Goal: Task Accomplishment & Management: Use online tool/utility

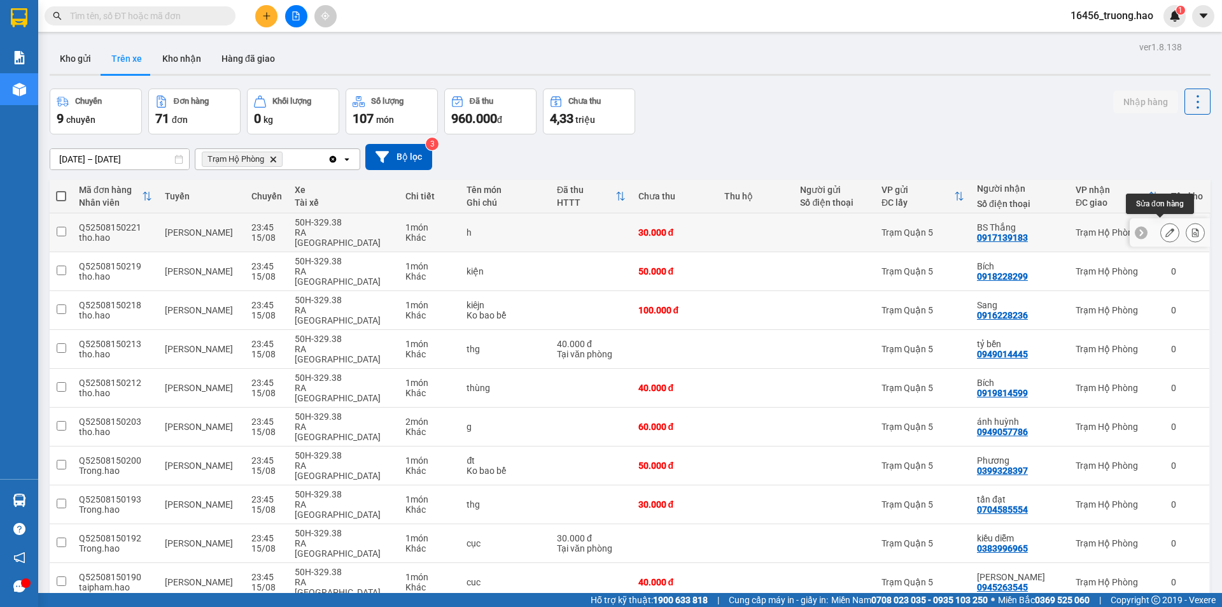
click at [1165, 228] on icon at bounding box center [1169, 232] width 9 height 9
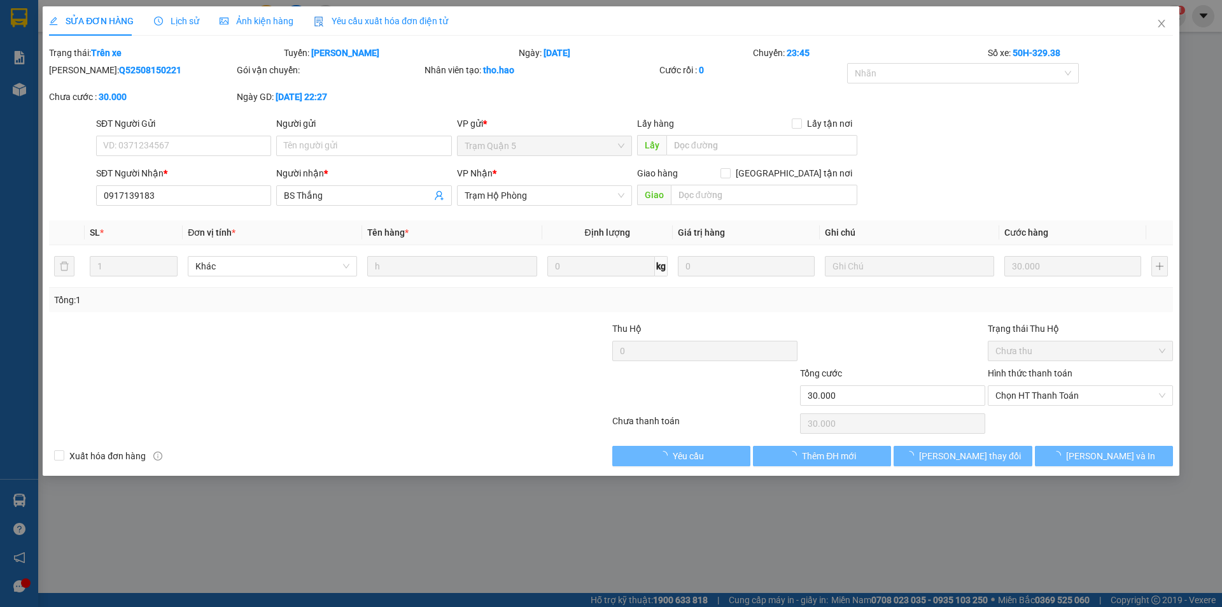
type input "0917139183"
type input "BS Thắng"
type input "30.000"
click at [187, 25] on span "Lịch sử" at bounding box center [176, 21] width 45 height 10
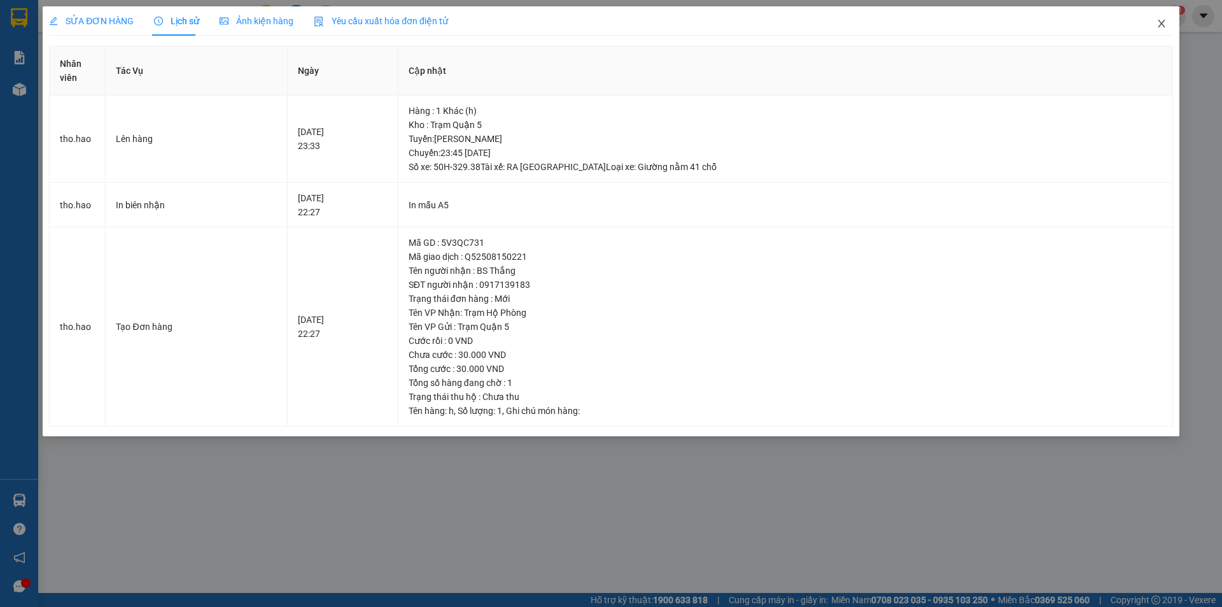
click at [1162, 24] on icon "close" at bounding box center [1161, 24] width 7 height 8
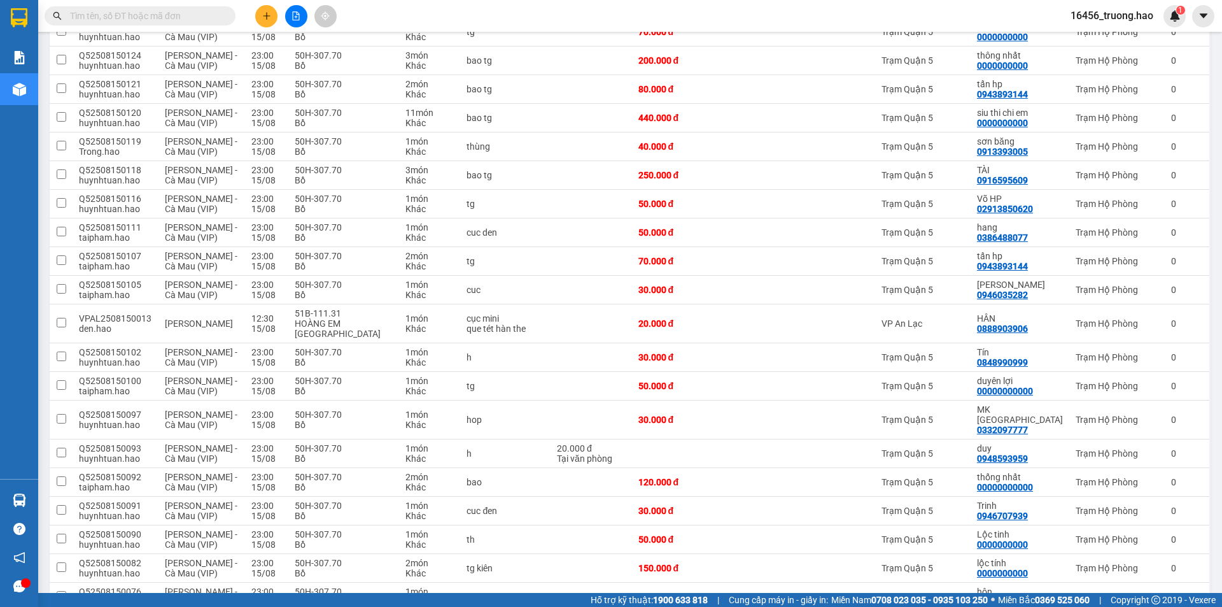
scroll to position [1737, 0]
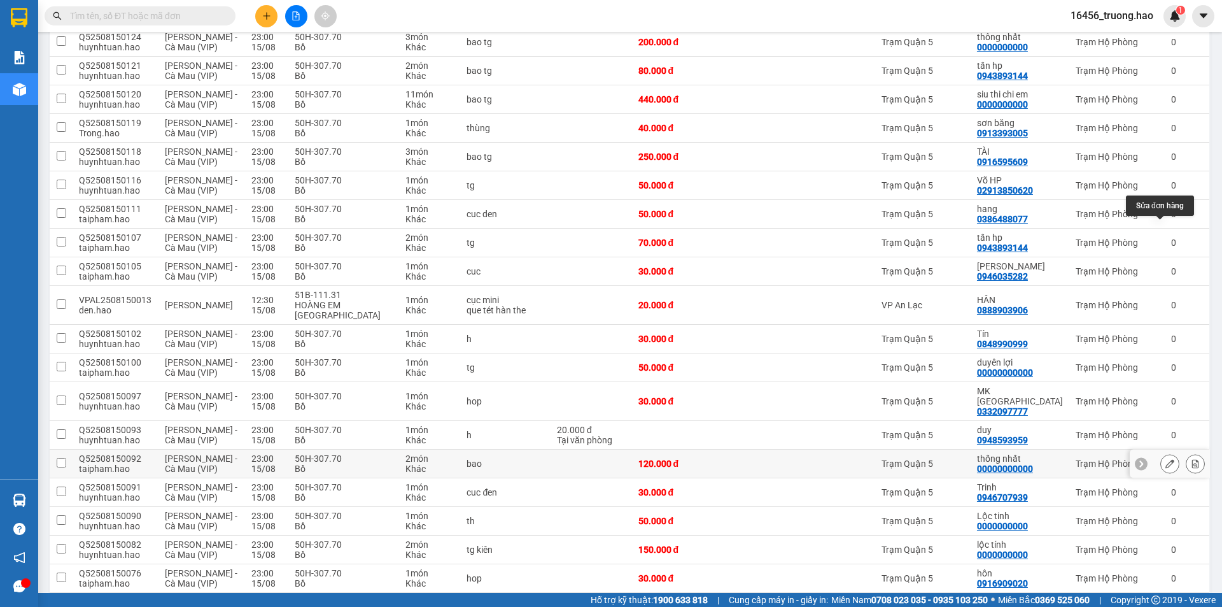
click at [1165, 459] on icon at bounding box center [1169, 463] width 9 height 9
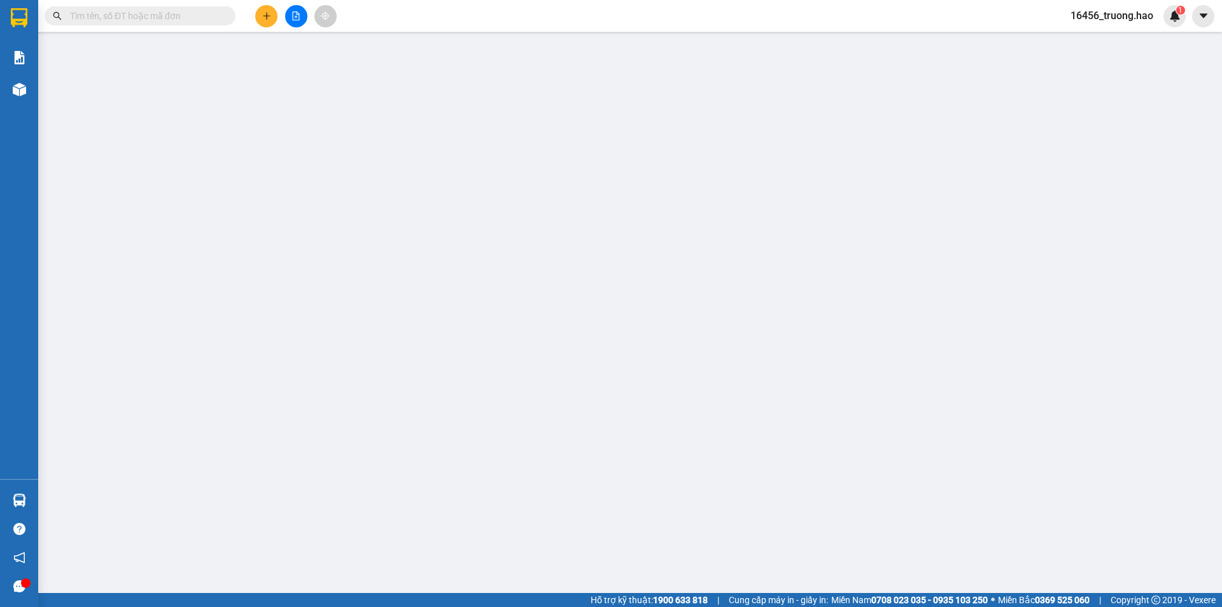
type input "00000000000"
type input "thống nhất"
type input "120.000"
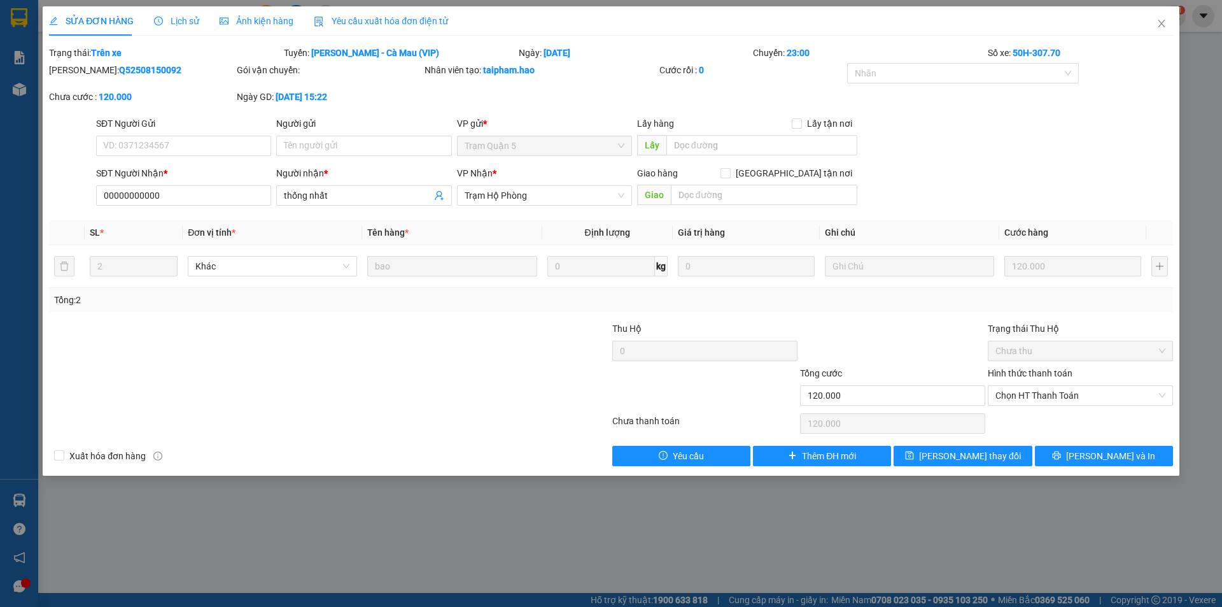
click at [227, 18] on span "Ảnh kiện hàng" at bounding box center [257, 21] width 74 height 10
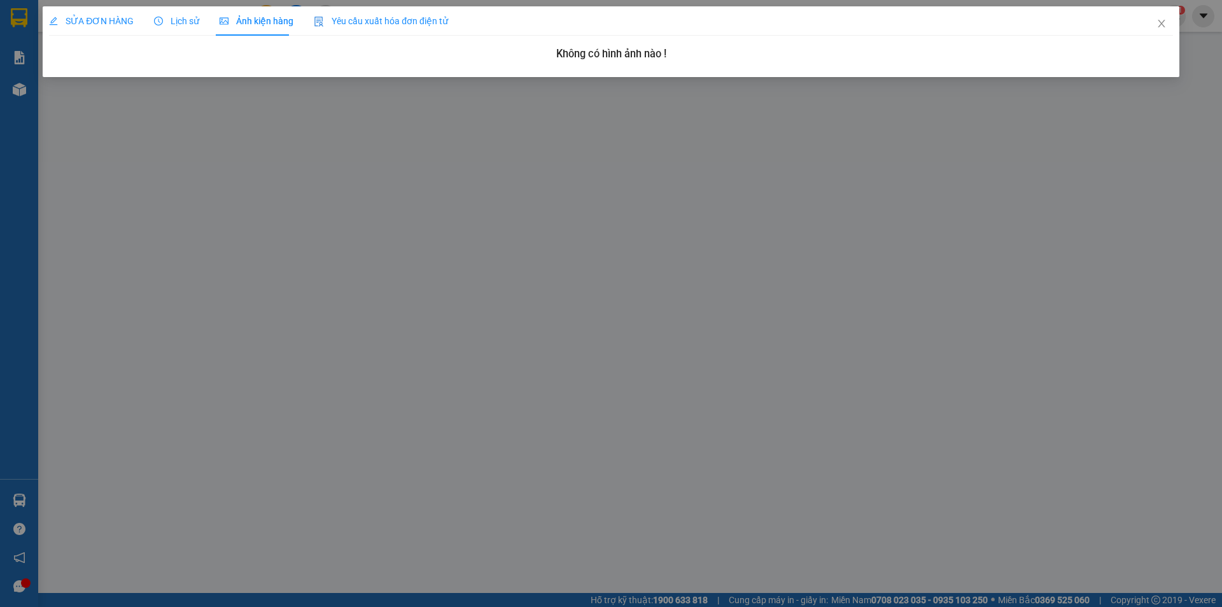
click at [154, 14] on div "Lịch sử" at bounding box center [176, 21] width 45 height 14
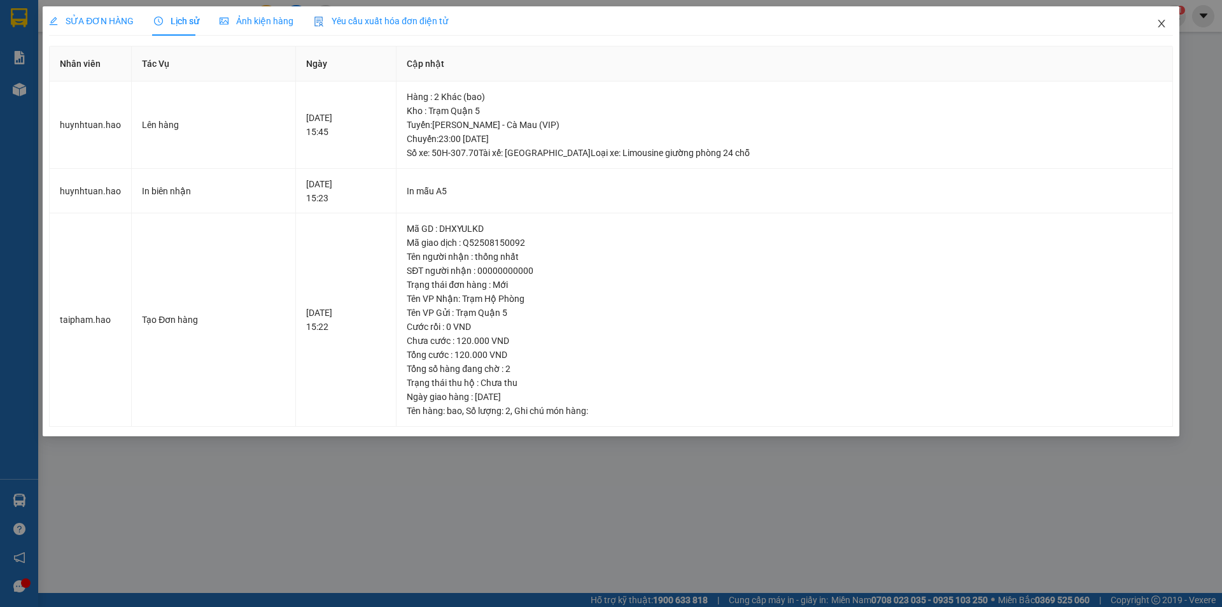
click at [1160, 18] on span "Close" at bounding box center [1162, 24] width 36 height 36
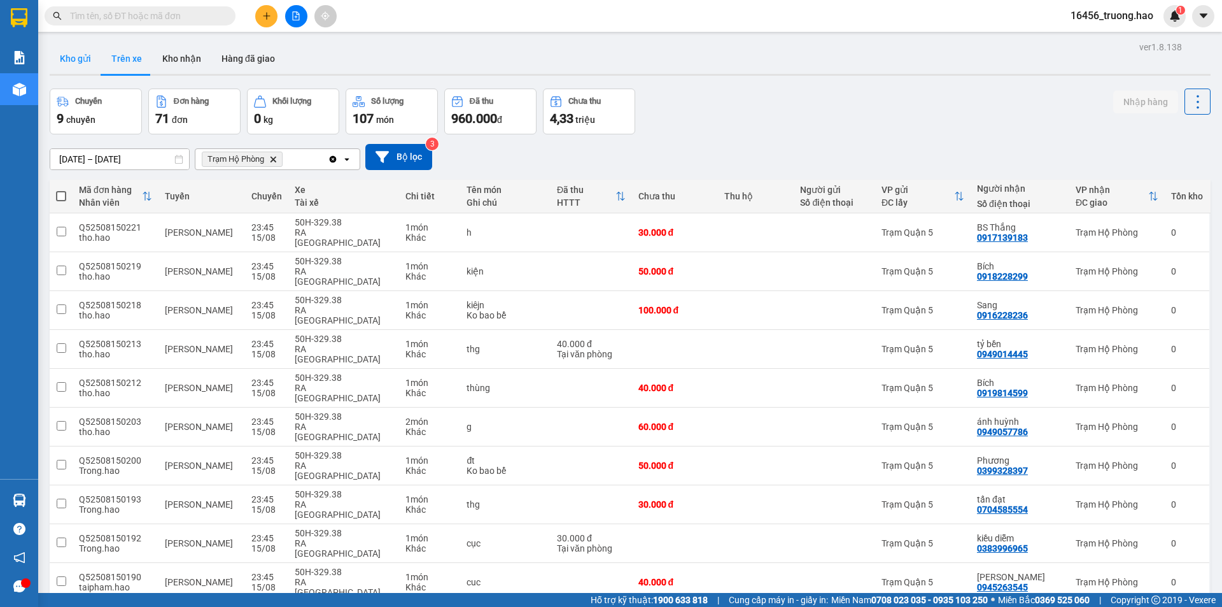
click at [76, 56] on button "Kho gửi" at bounding box center [76, 58] width 52 height 31
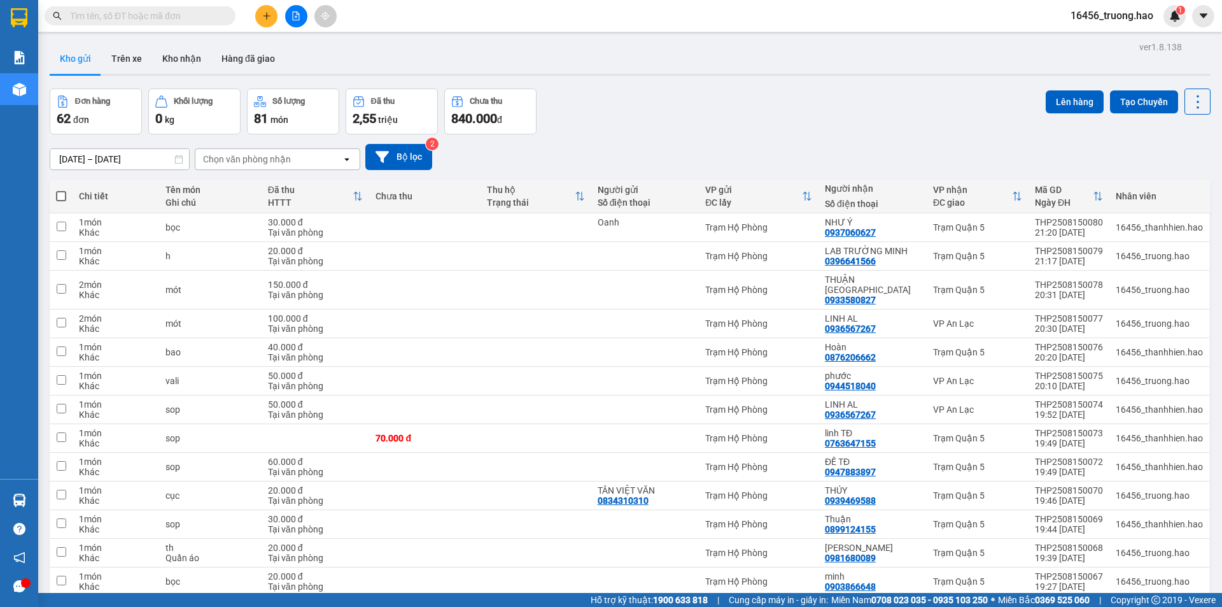
click at [58, 192] on span at bounding box center [61, 196] width 10 height 10
click at [61, 190] on input "checkbox" at bounding box center [61, 190] width 0 height 0
checkbox input "true"
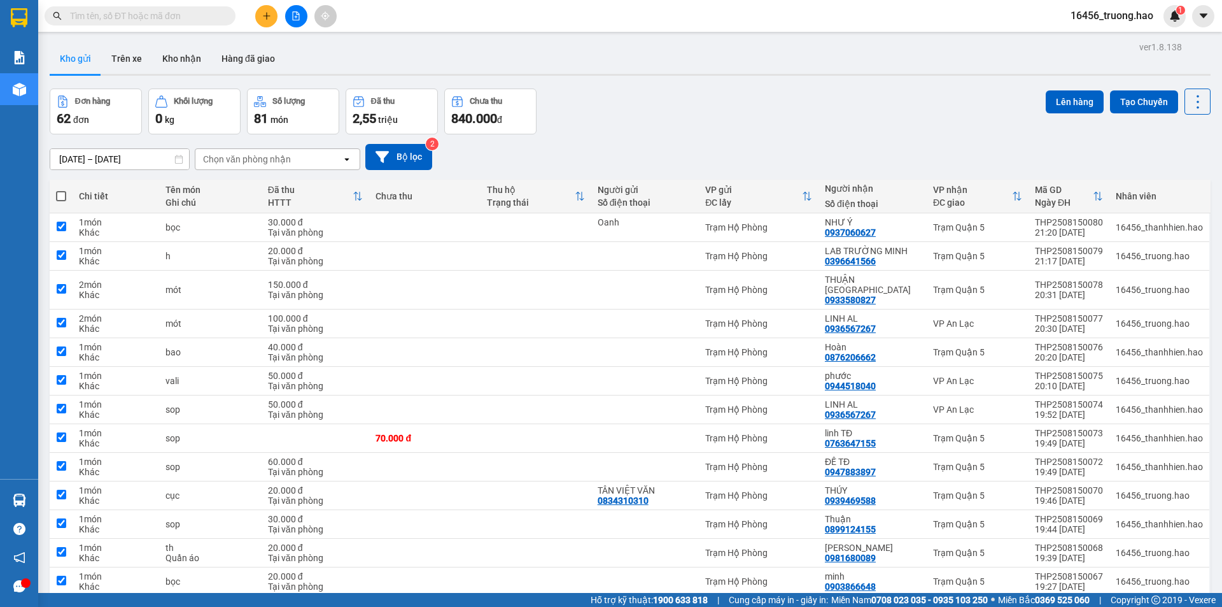
checkbox input "true"
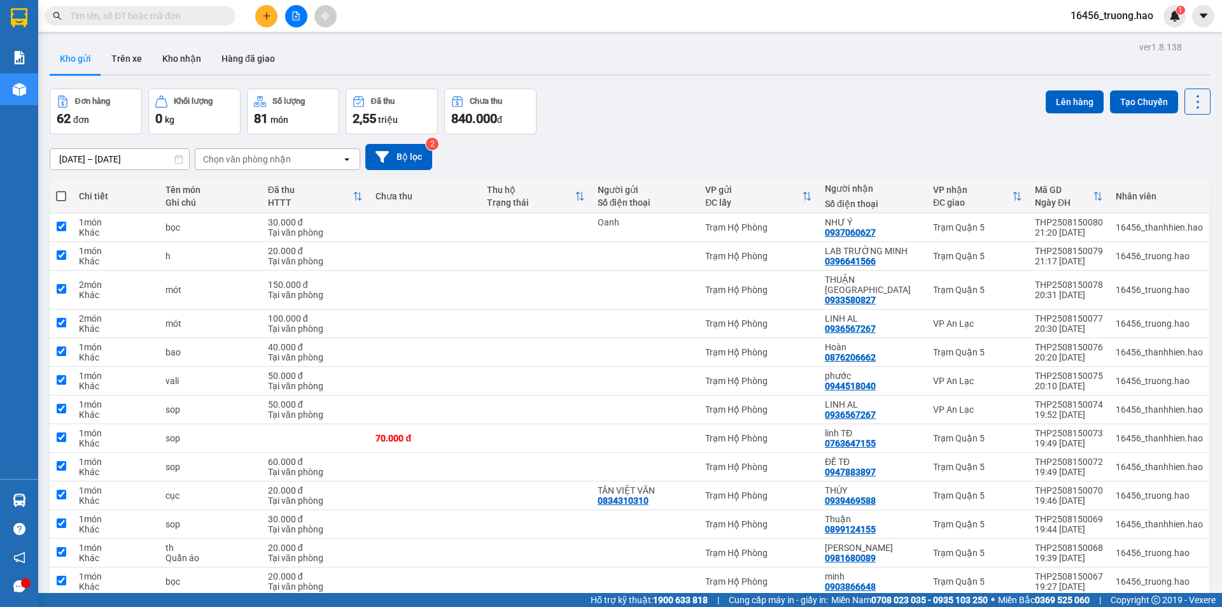
checkbox input "true"
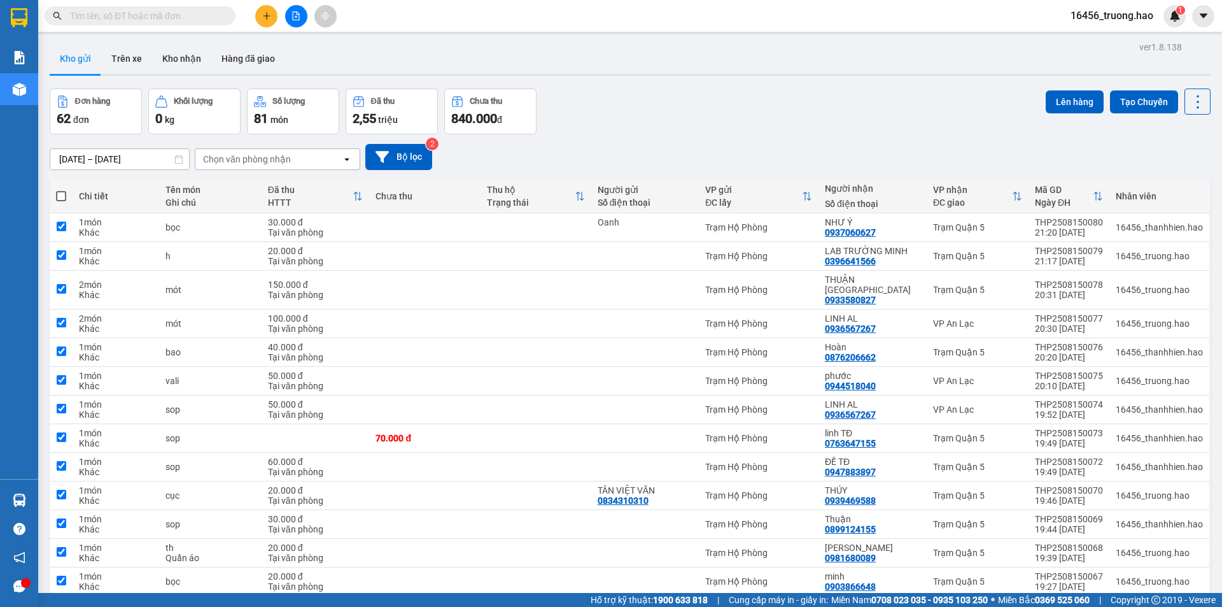
checkbox input "true"
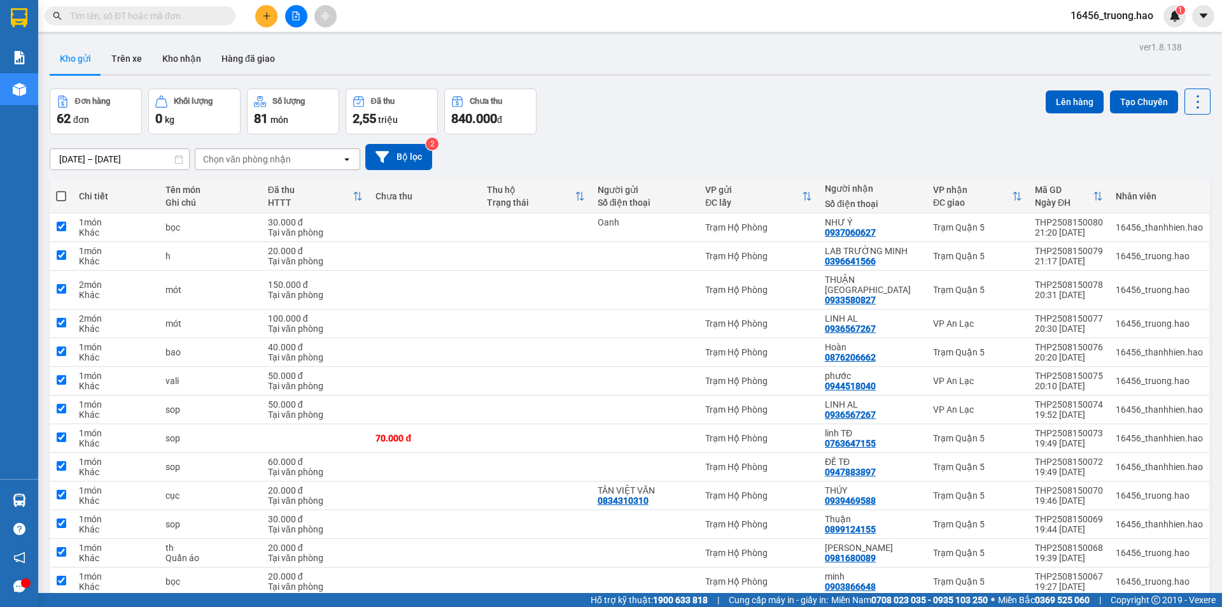
checkbox input "true"
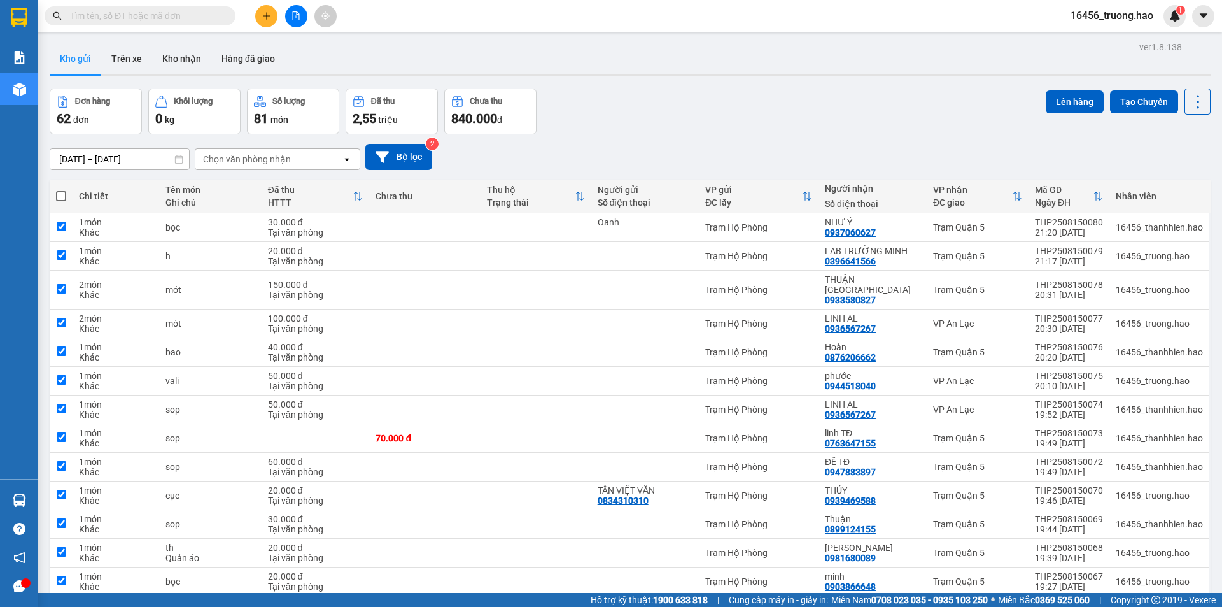
checkbox input "true"
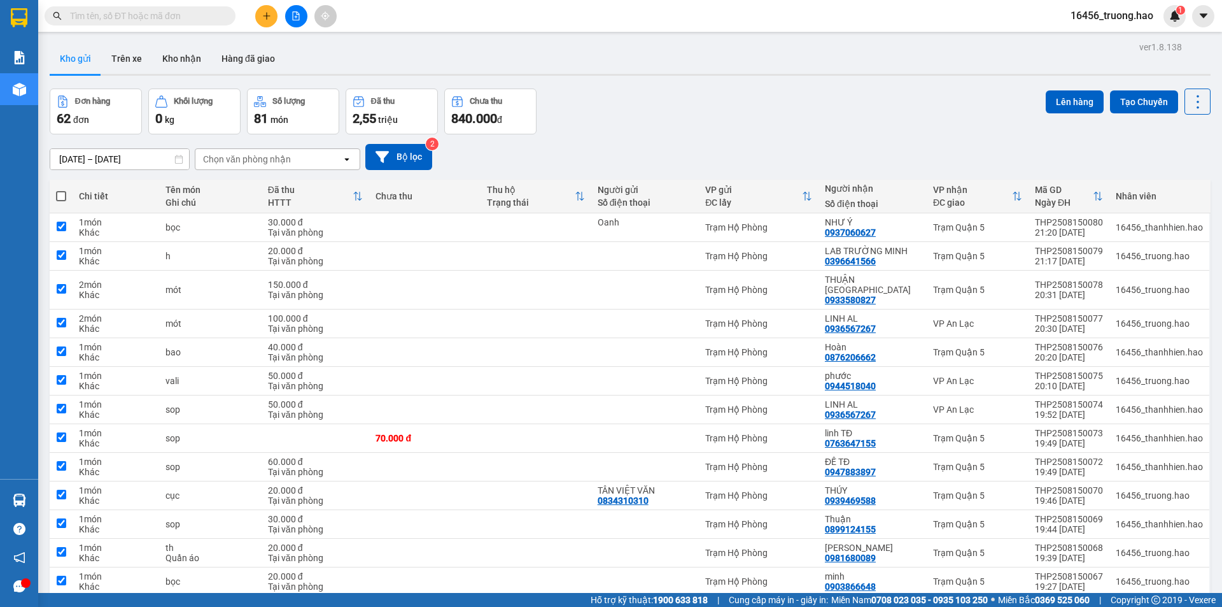
checkbox input "true"
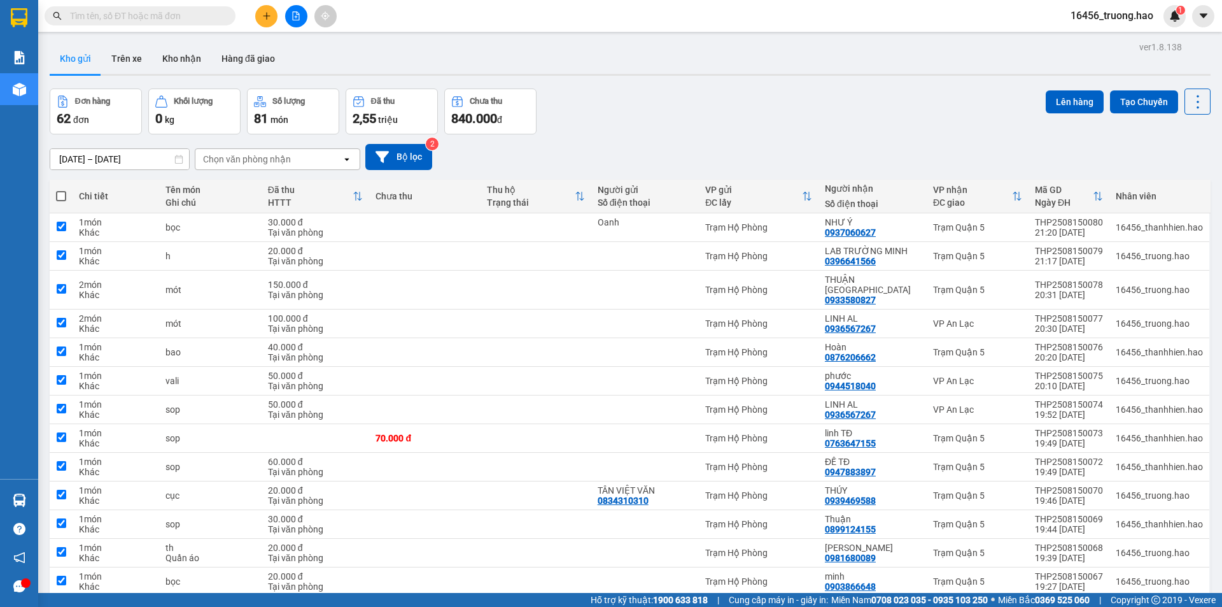
checkbox input "true"
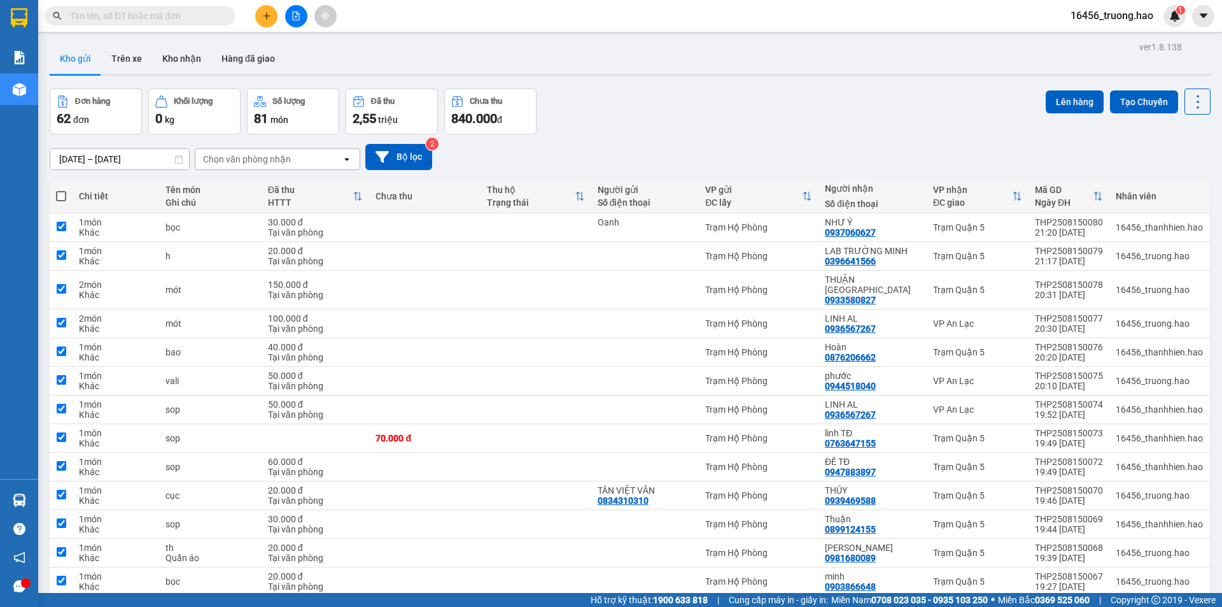
checkbox input "true"
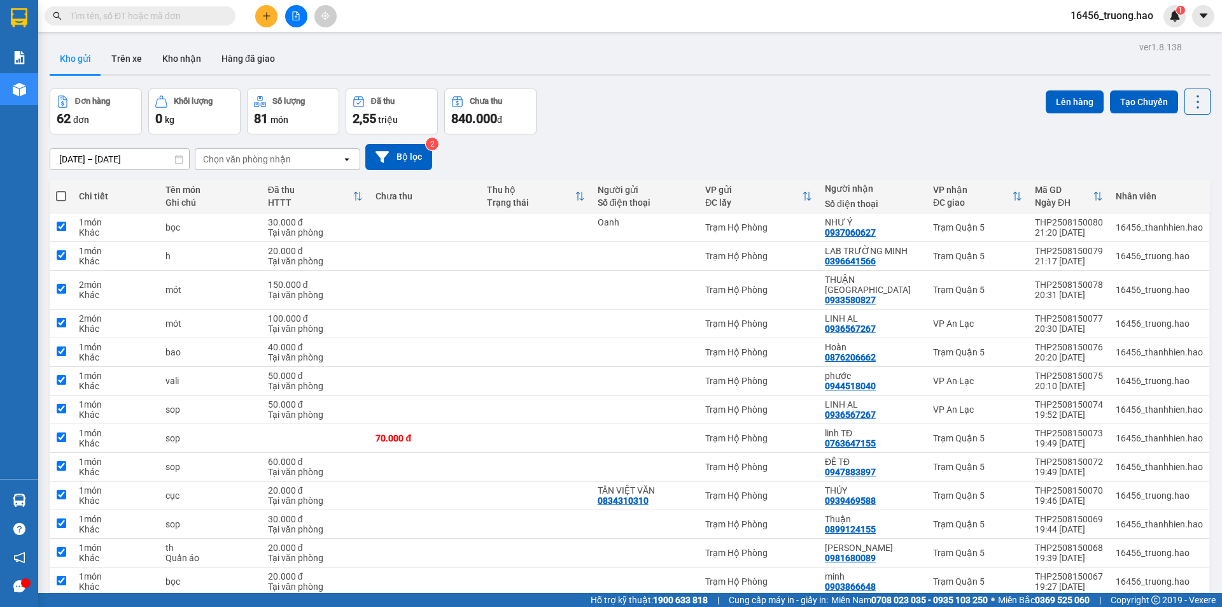
checkbox input "true"
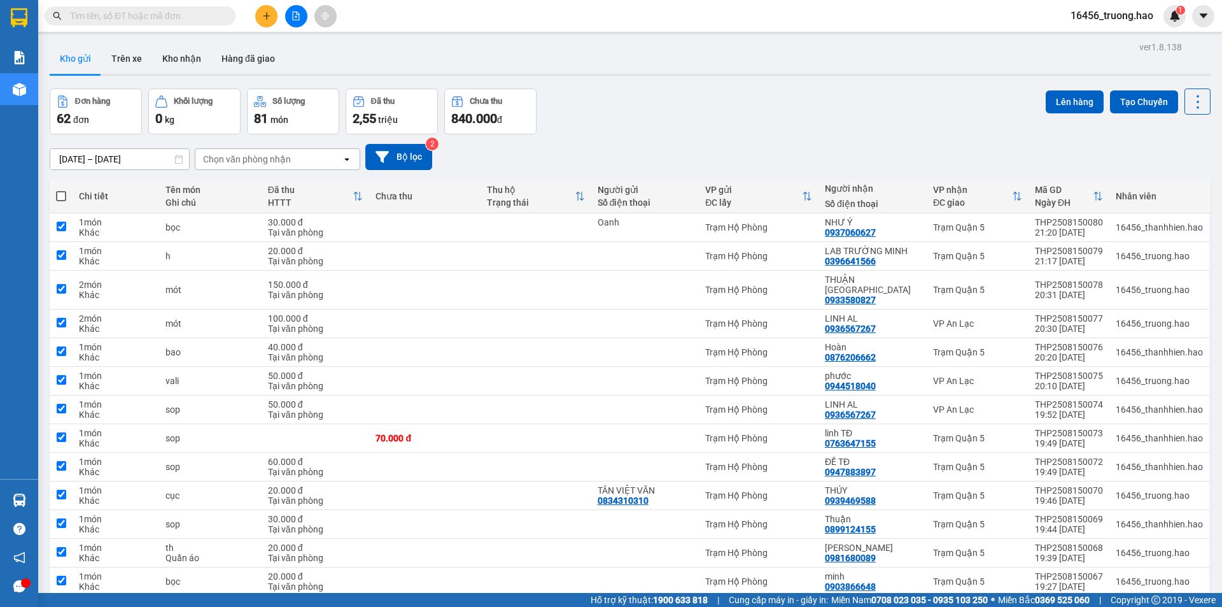
checkbox input "true"
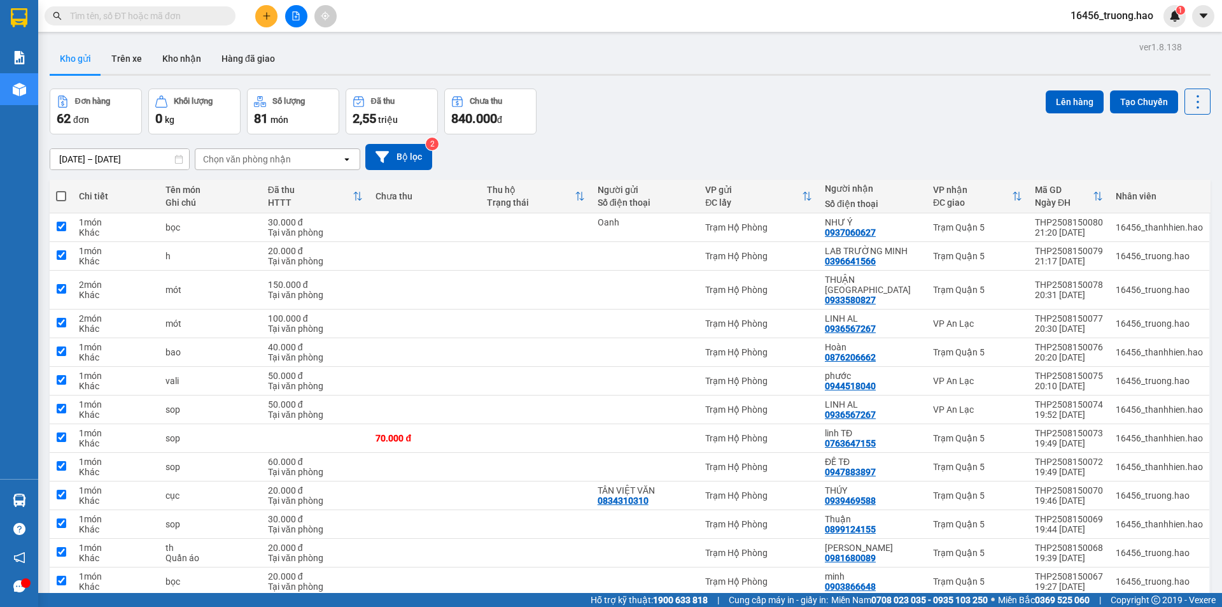
checkbox input "true"
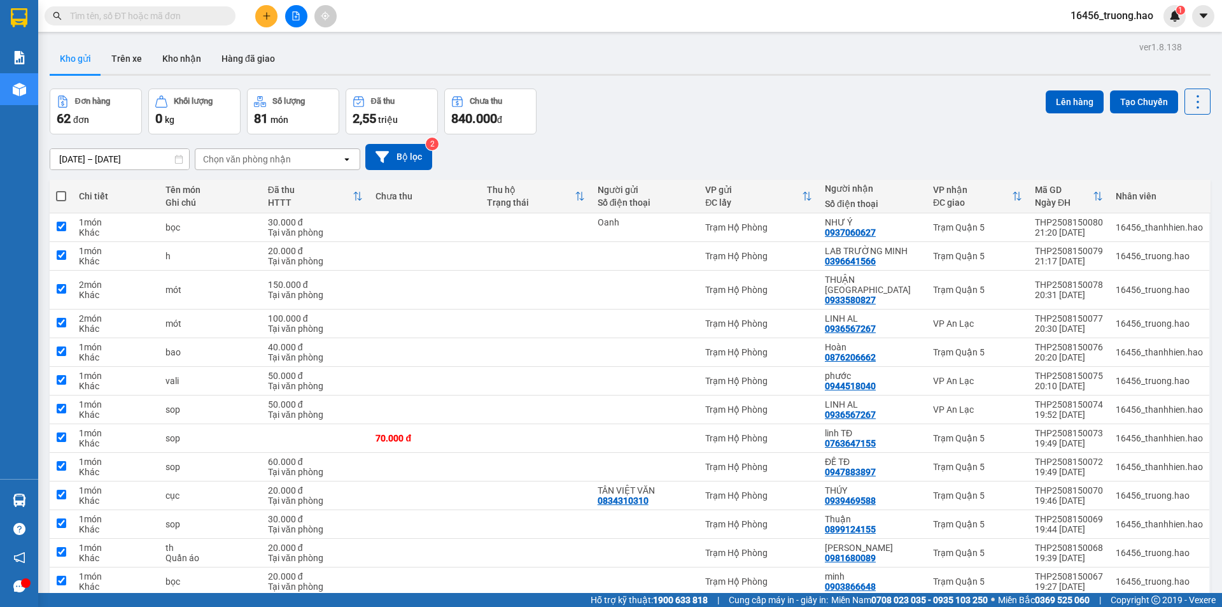
checkbox input "true"
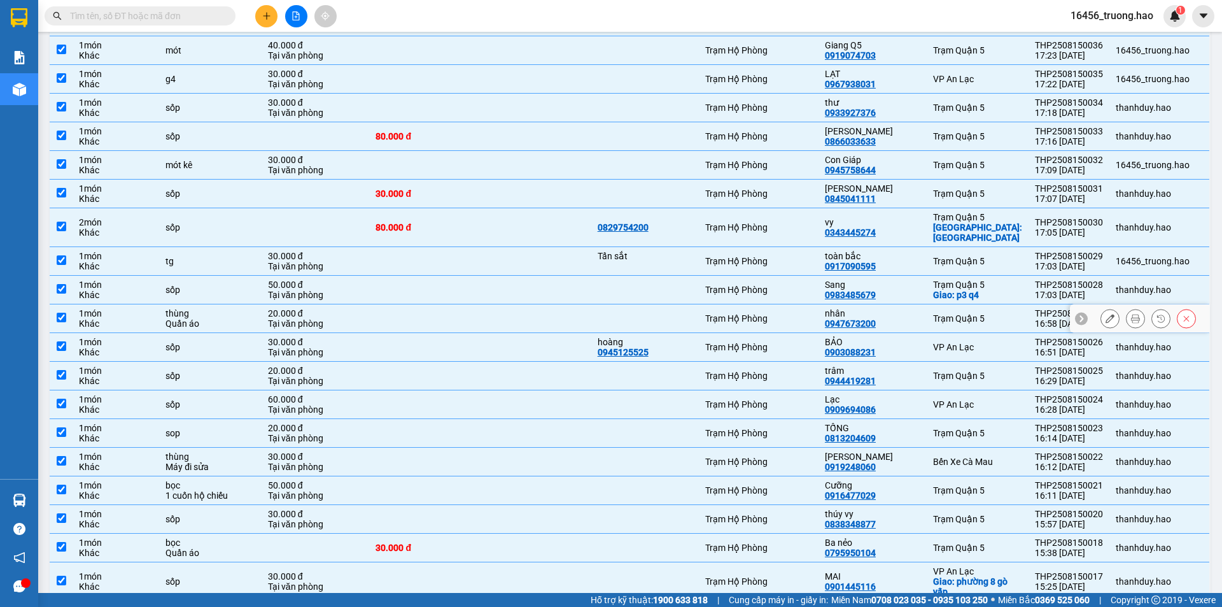
scroll to position [1464, 0]
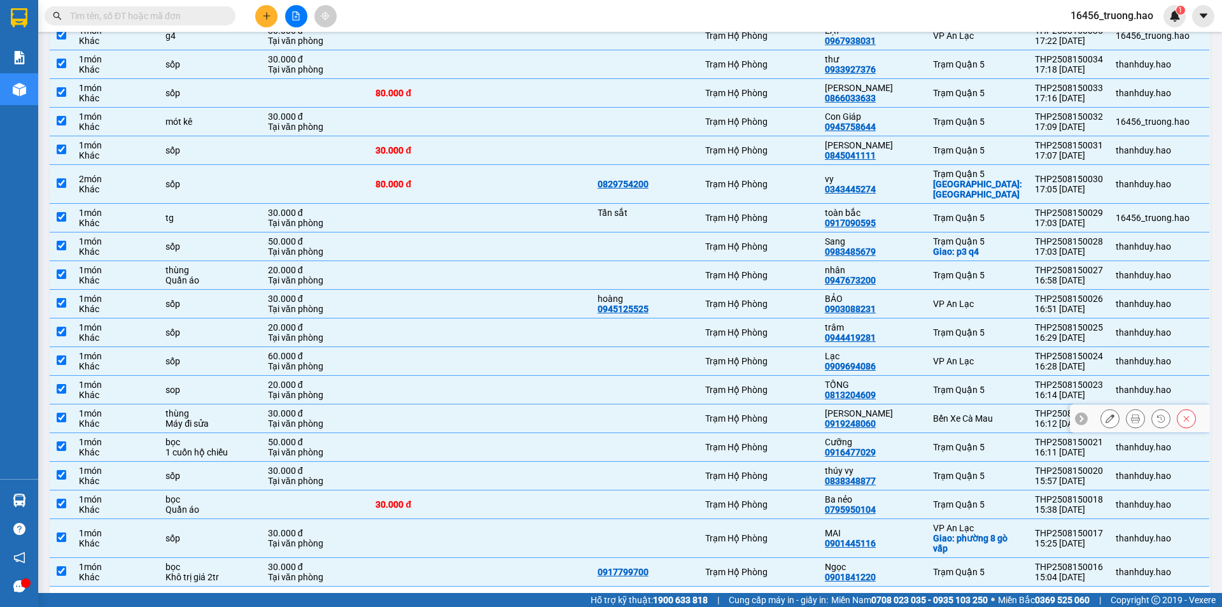
click at [664, 413] on div at bounding box center [645, 418] width 95 height 10
checkbox input "false"
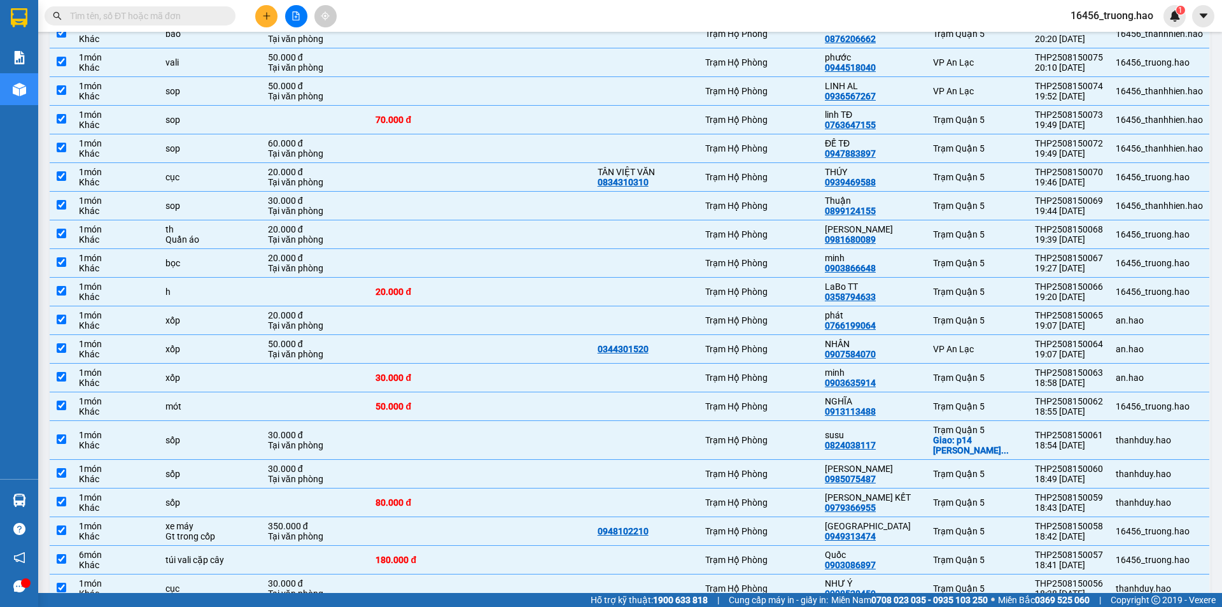
scroll to position [0, 0]
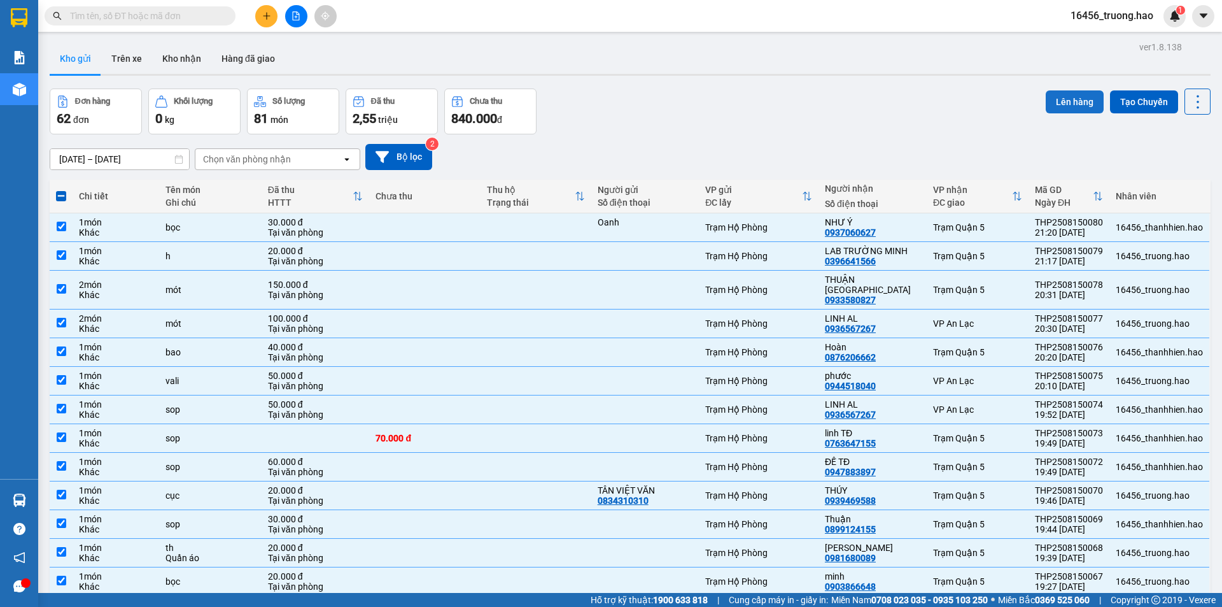
click at [1066, 102] on button "Lên hàng" at bounding box center [1075, 101] width 58 height 23
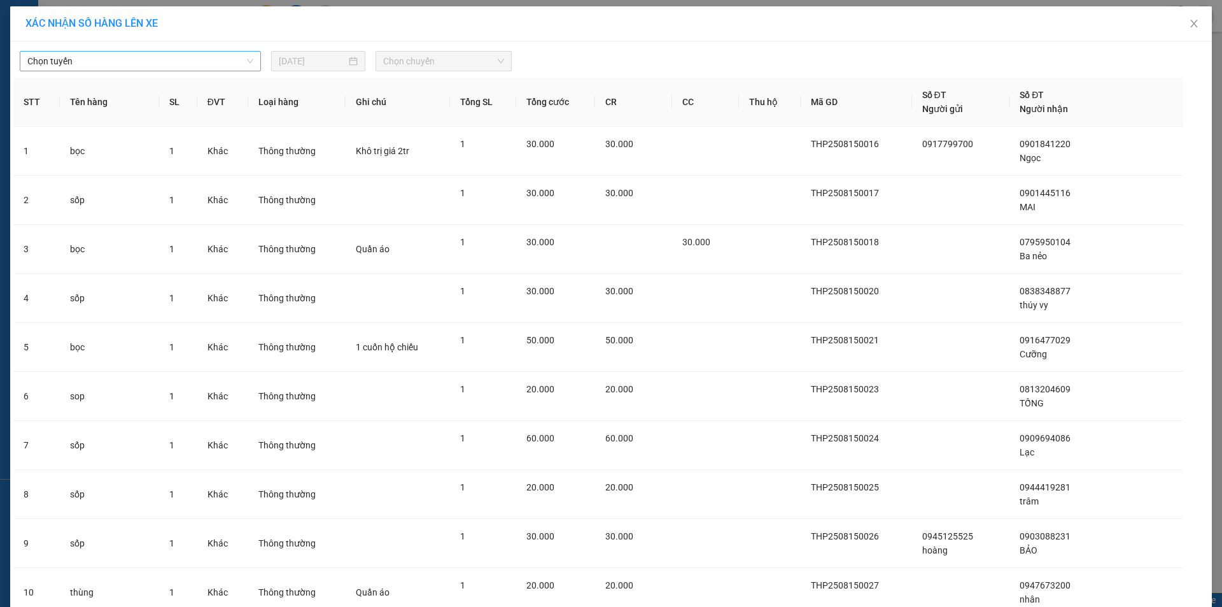
click at [88, 66] on span "Chọn tuyến" at bounding box center [140, 61] width 226 height 19
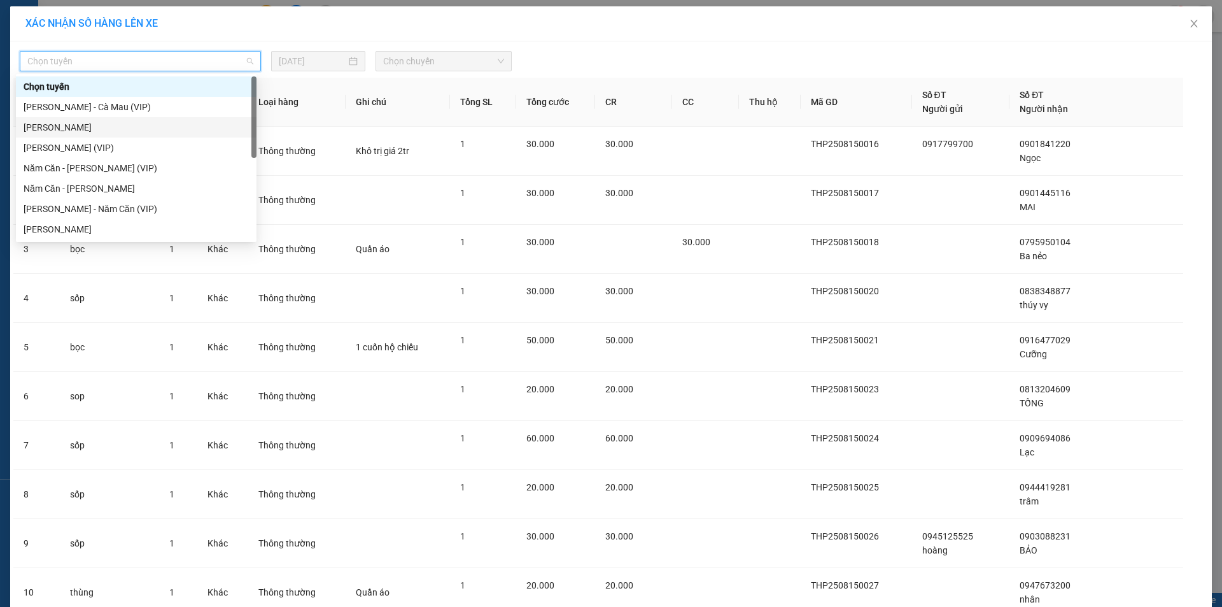
click at [83, 123] on div "Cà Mau - Hồ Chí Minh" at bounding box center [136, 127] width 225 height 14
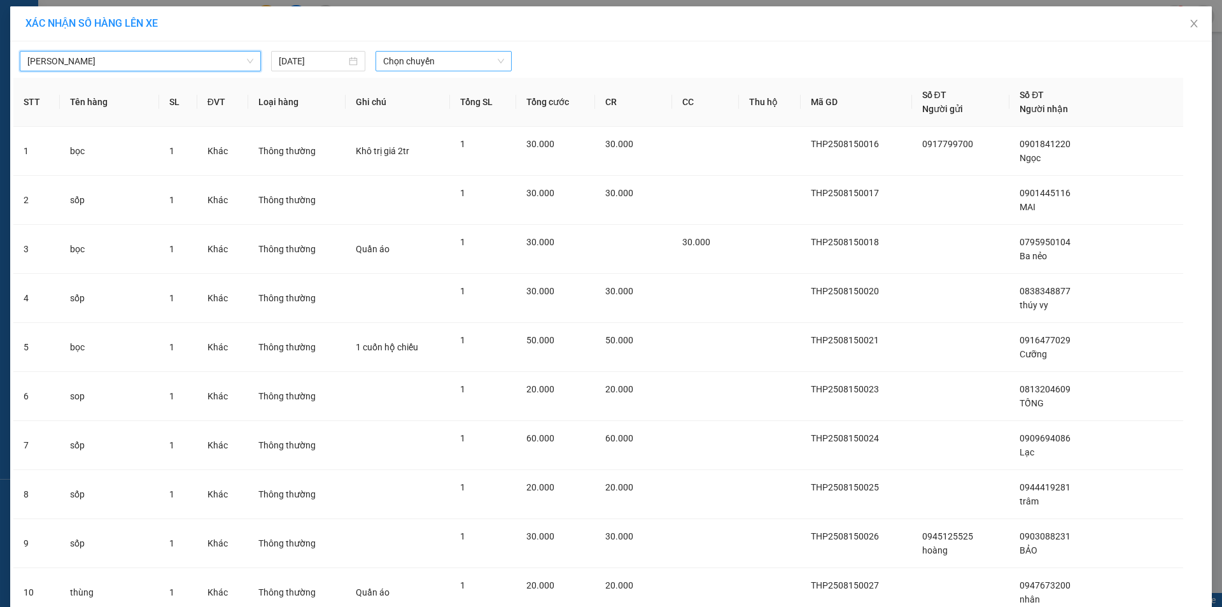
click at [461, 62] on span "Chọn chuyến" at bounding box center [443, 61] width 121 height 19
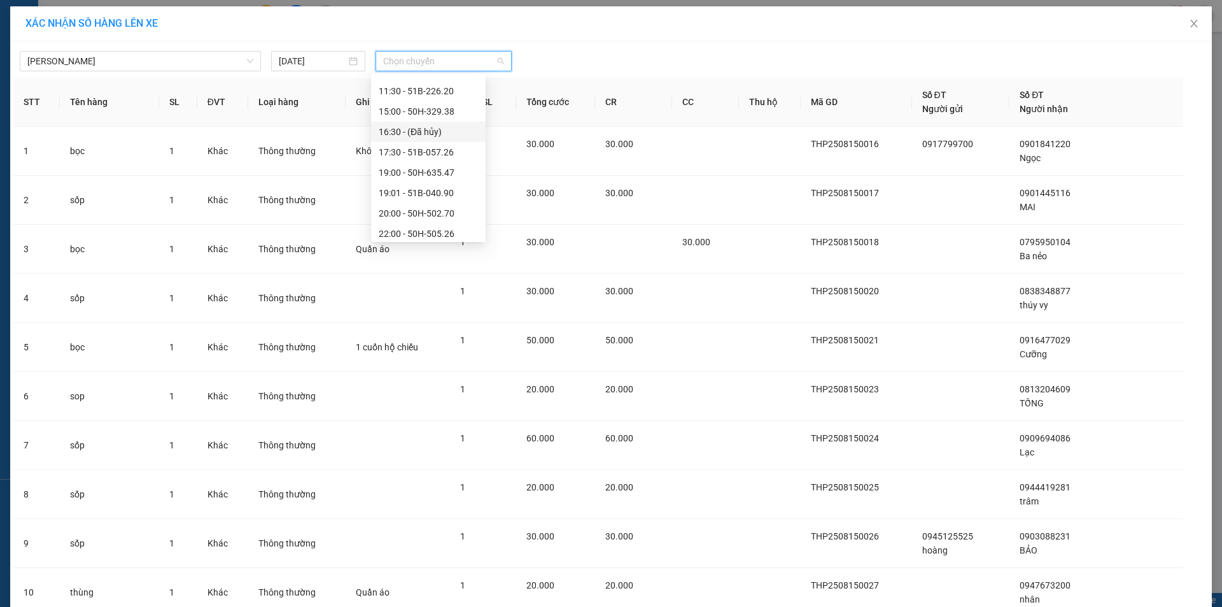
scroll to position [102, 0]
click at [435, 160] on div "20:00 - 50H-502.70" at bounding box center [428, 168] width 115 height 20
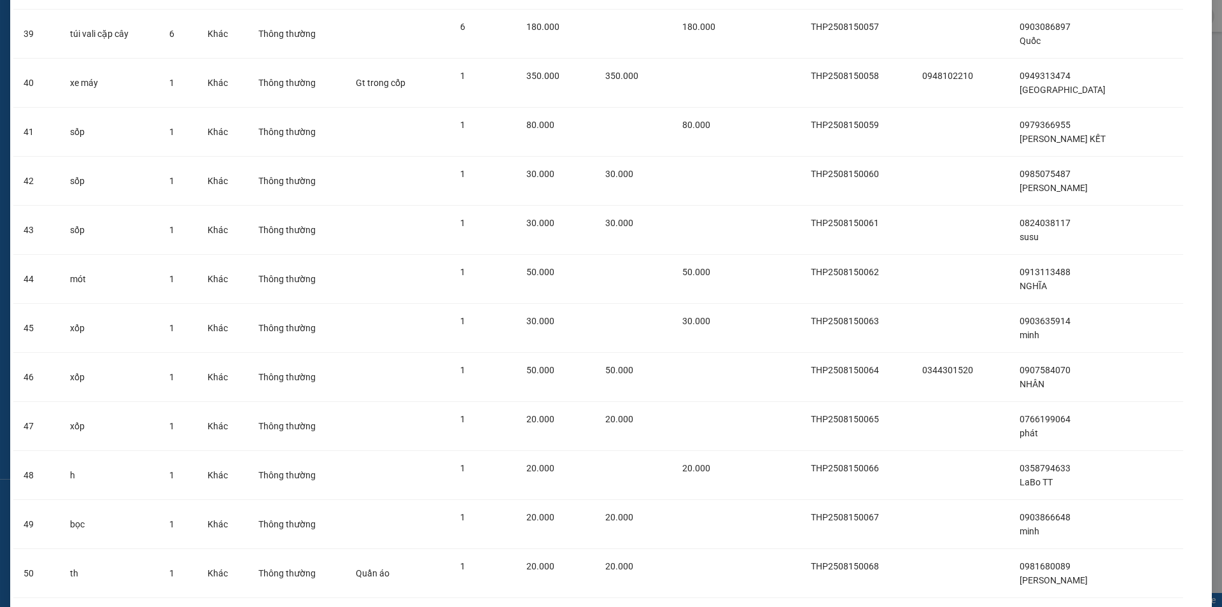
scroll to position [2610, 0]
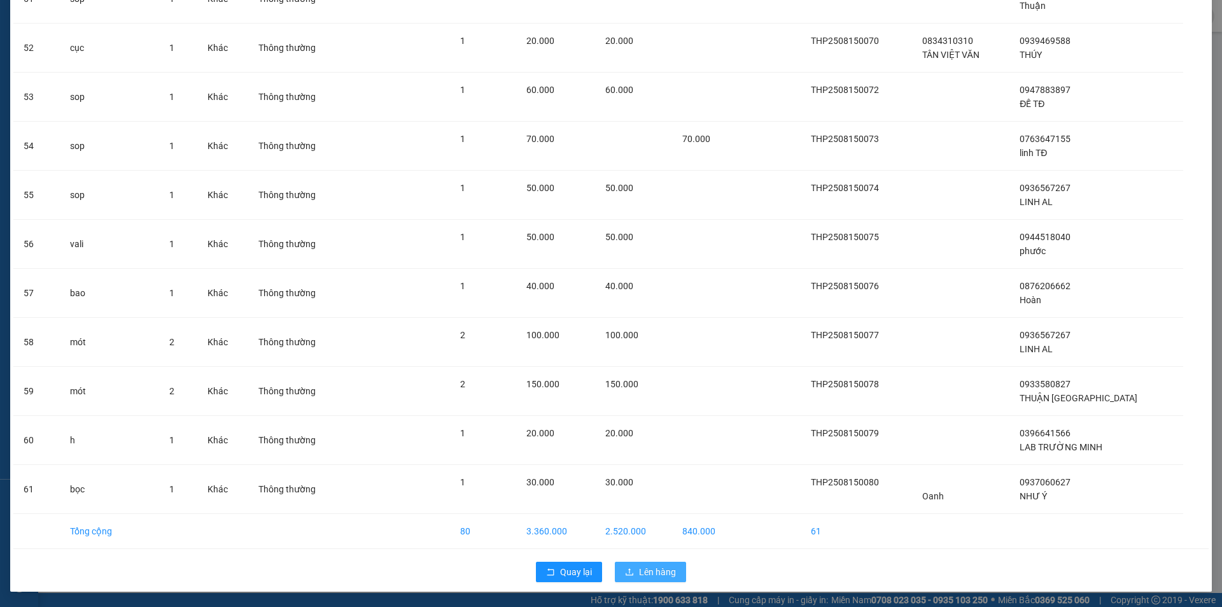
click at [654, 564] on button "Lên hàng" at bounding box center [650, 571] width 71 height 20
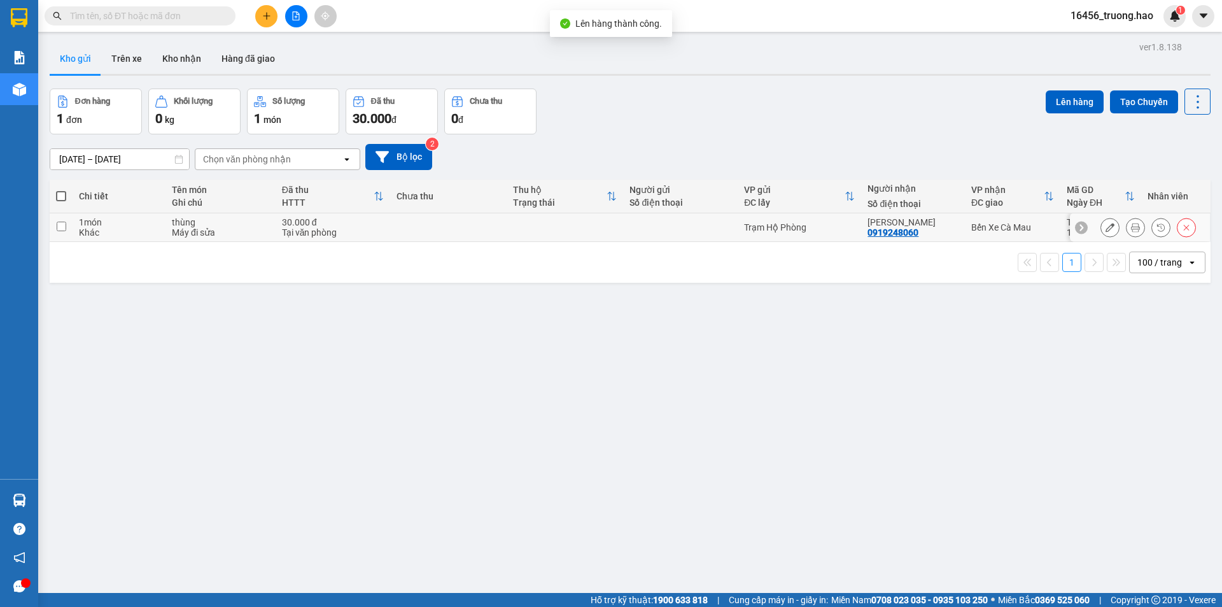
click at [144, 231] on div "Khác" at bounding box center [119, 232] width 80 height 10
checkbox input "true"
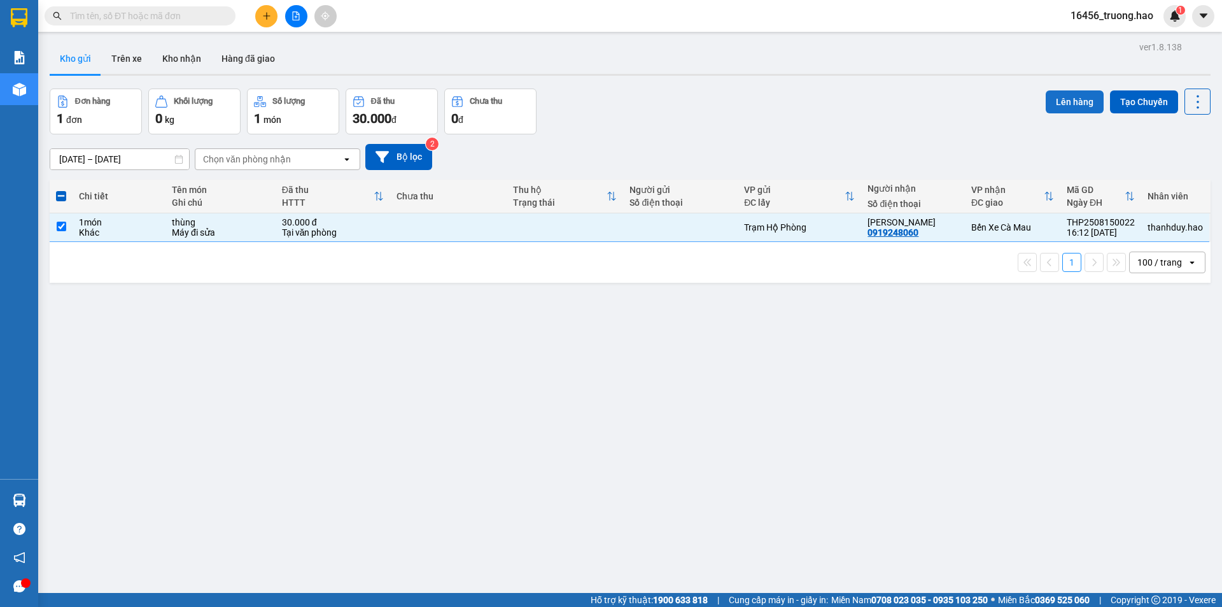
click at [1076, 102] on button "Lên hàng" at bounding box center [1075, 101] width 58 height 23
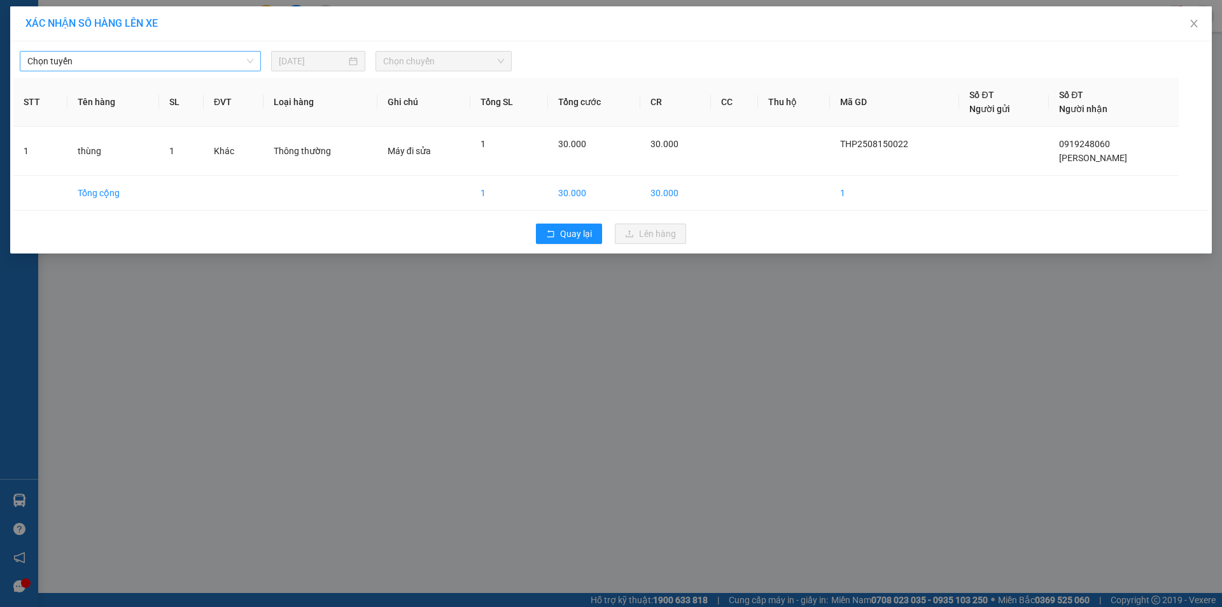
click at [125, 54] on span "Chọn tuyến" at bounding box center [140, 61] width 226 height 19
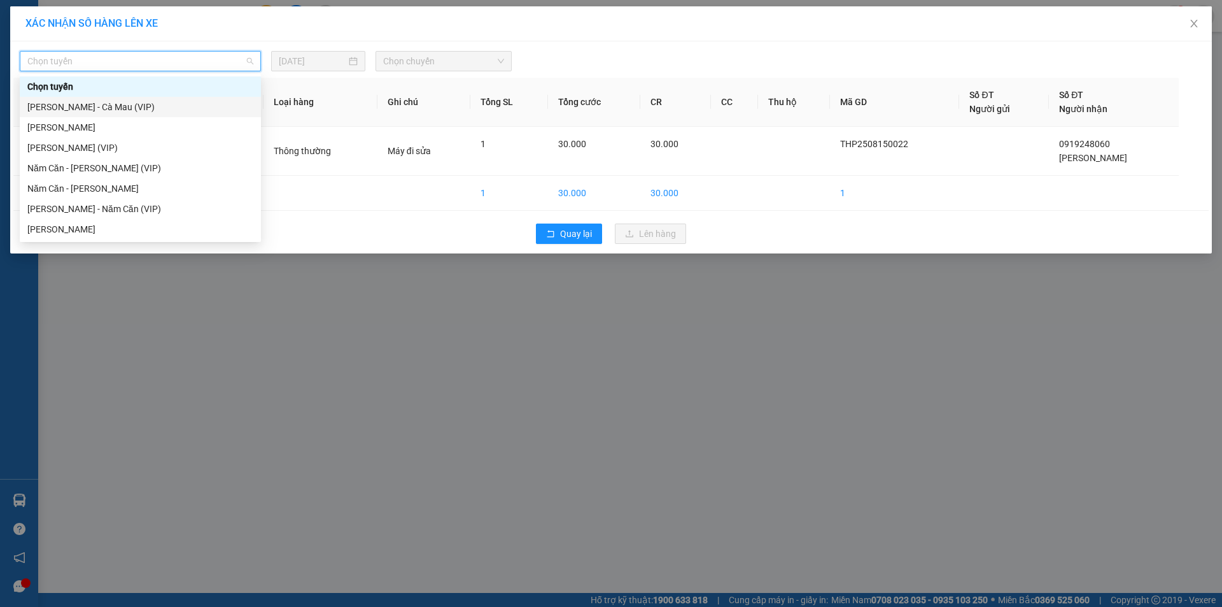
click at [115, 108] on div "[PERSON_NAME] - Cà Mau (VIP)" at bounding box center [140, 107] width 226 height 14
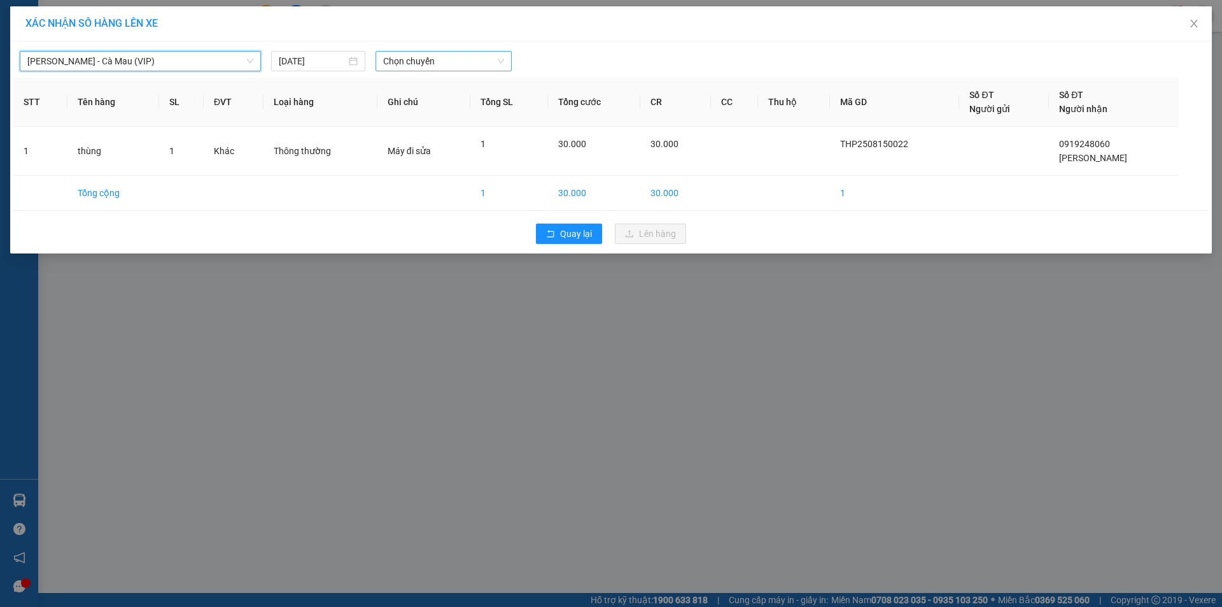
click at [426, 63] on span "Chọn chuyến" at bounding box center [443, 61] width 121 height 19
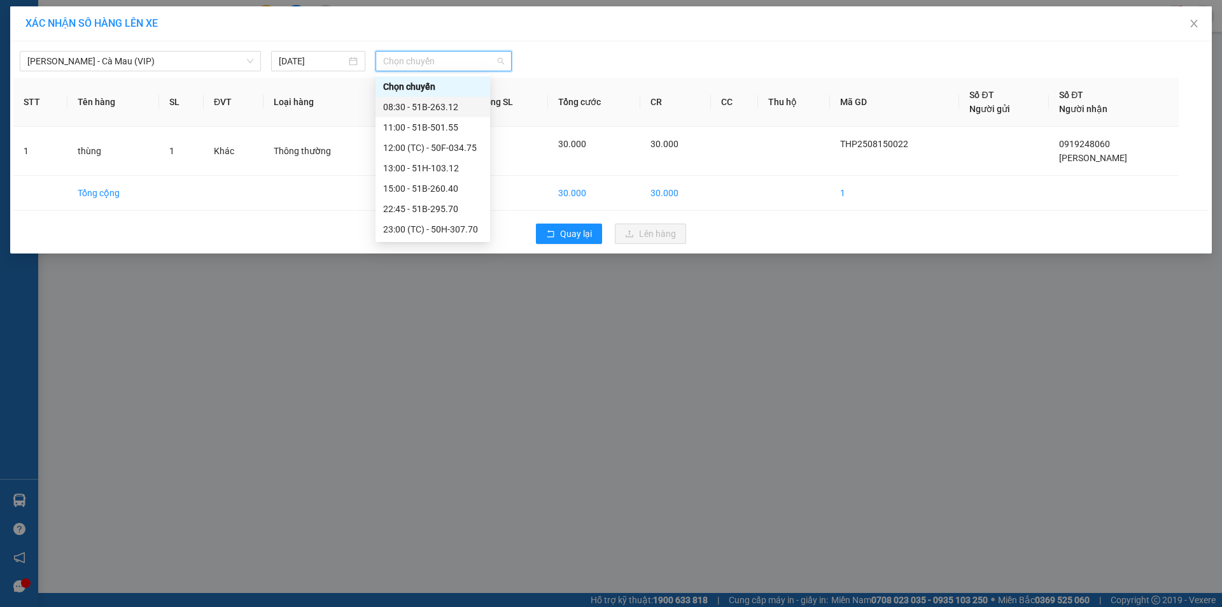
click at [442, 109] on div "08:30 - 51B-263.12" at bounding box center [432, 107] width 99 height 14
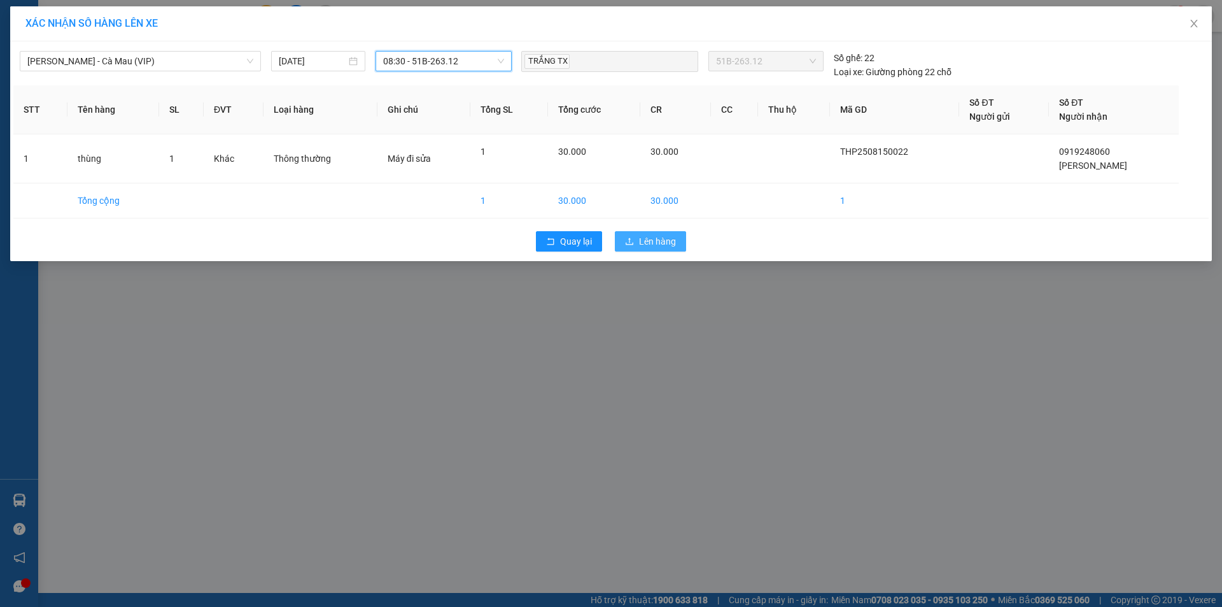
click at [675, 234] on button "Lên hàng" at bounding box center [650, 241] width 71 height 20
